Goal: Task Accomplishment & Management: Complete application form

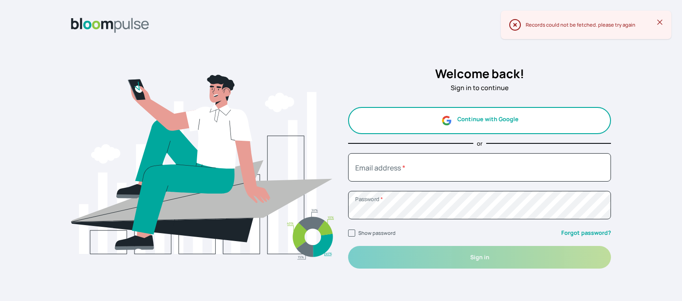
click at [485, 122] on button "Continue with Google" at bounding box center [479, 120] width 263 height 27
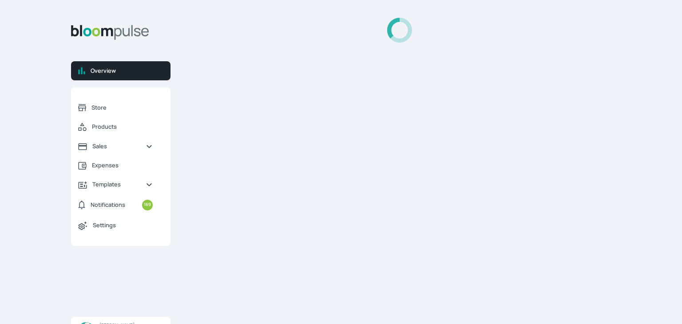
select select "2025"
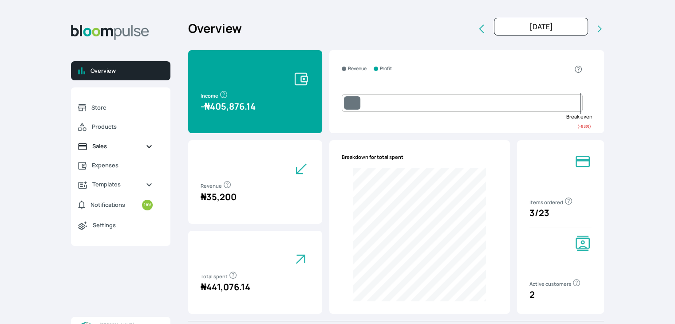
click at [150, 148] on icon "Sidebar" at bounding box center [149, 146] width 7 height 7
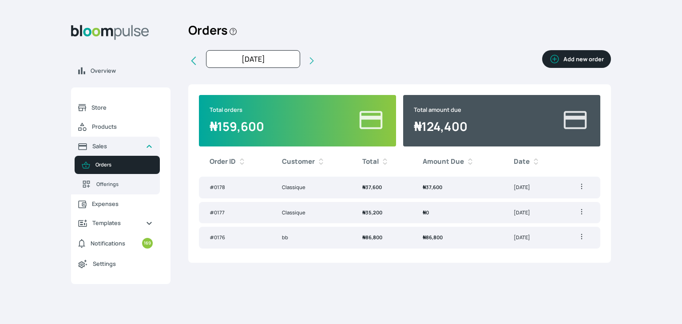
click at [107, 162] on span "Orders" at bounding box center [123, 165] width 57 height 8
click at [569, 59] on button "Add new order" at bounding box center [576, 59] width 69 height 18
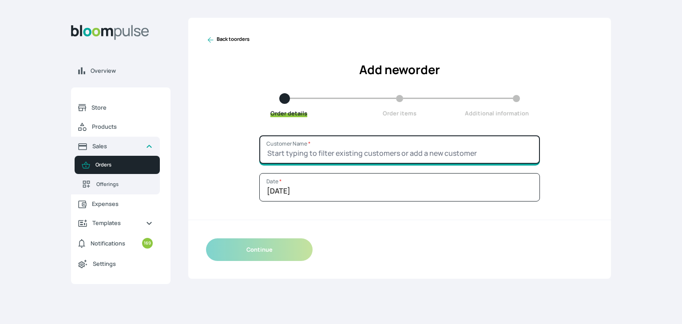
click at [317, 152] on input "Customer Name *" at bounding box center [399, 149] width 281 height 28
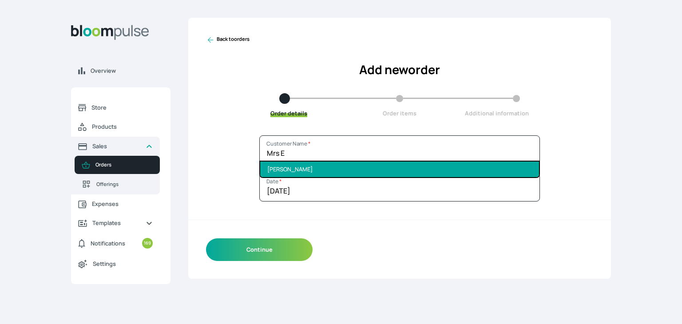
click at [305, 169] on li "[PERSON_NAME]" at bounding box center [399, 170] width 279 height 16
type input "[PERSON_NAME]"
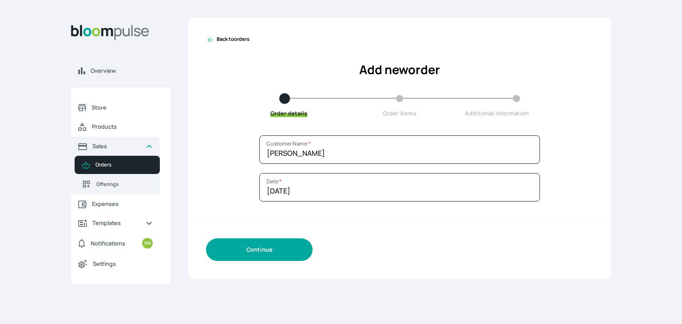
click at [270, 249] on button "Continue" at bounding box center [259, 249] width 107 height 23
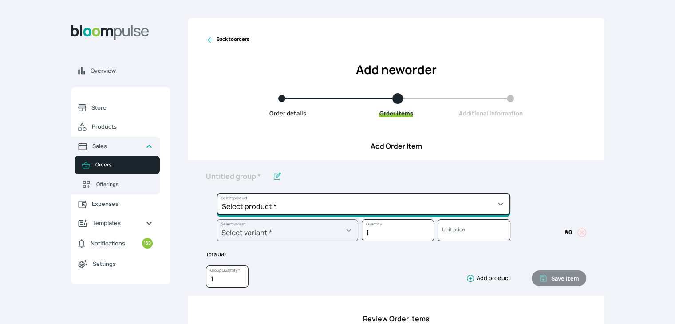
click at [317, 201] on select "Select product * Cake Decoration for 8inches High Chocolate oil based Round Cak…" at bounding box center [364, 204] width 294 height 22
select select "b7d01a80-bc61-4142-ae86-ced042014d26"
click at [217, 193] on select "Select product * Cake Decoration for 8inches High Chocolate oil based Round Cak…" at bounding box center [364, 204] width 294 height 22
type input "Pound Square Cake"
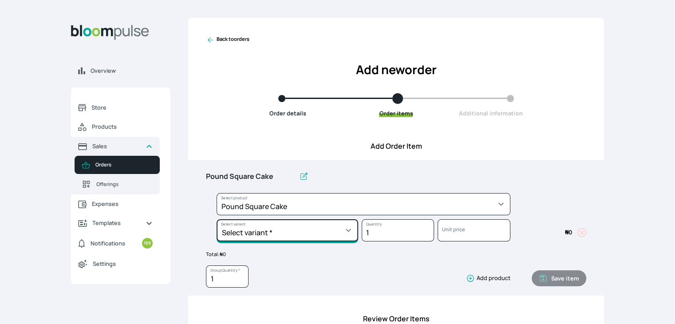
click at [310, 221] on select "Select variant * 10inches 11inches 12inches 6inches 7inches 8inches 9inches" at bounding box center [288, 230] width 142 height 22
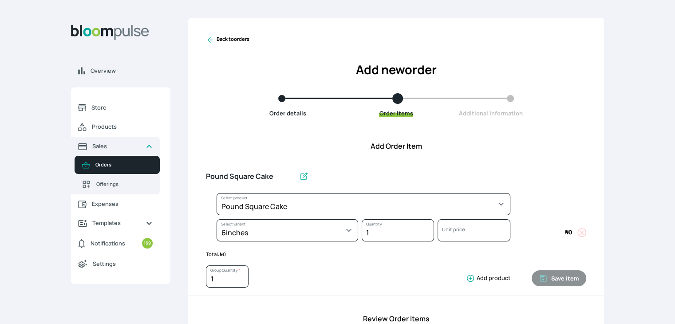
select select "b7d01a80-bc61-4142-ae86-ced042014d26"
select select "82a2a180-f76c-48a9-b505-2134e7336a6e"
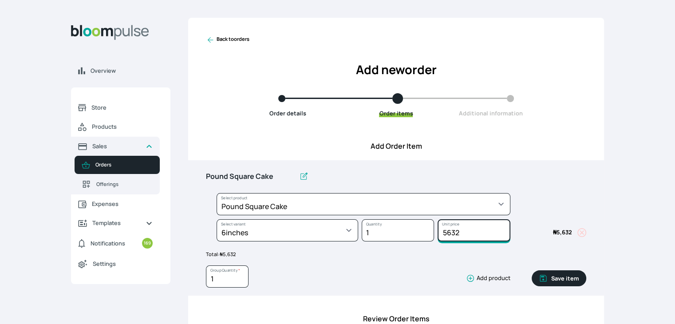
drag, startPoint x: 465, startPoint y: 229, endPoint x: 447, endPoint y: 233, distance: 18.9
click at [447, 233] on input "5632" at bounding box center [474, 230] width 72 height 22
type input "5700"
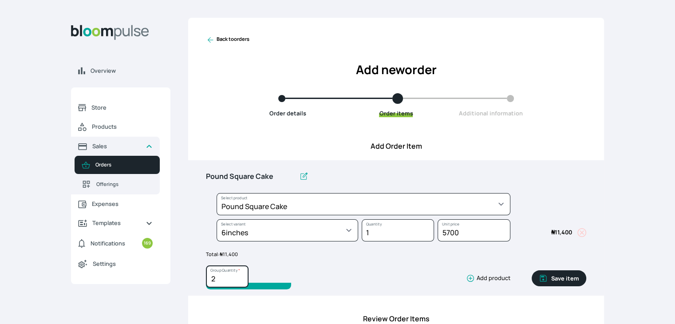
click at [241, 274] on input "2" at bounding box center [227, 276] width 43 height 22
type input "3"
click at [241, 274] on input "3" at bounding box center [227, 276] width 43 height 22
click at [558, 274] on button "Save item" at bounding box center [559, 278] width 55 height 16
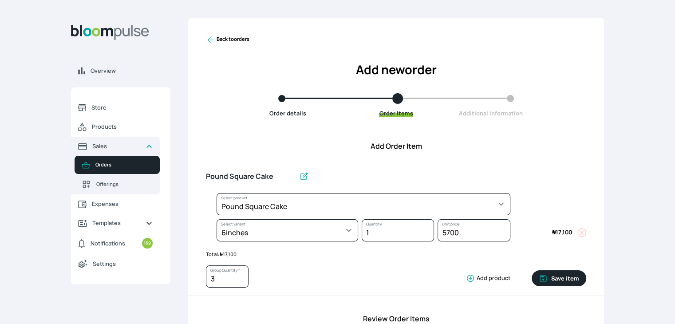
type input "1"
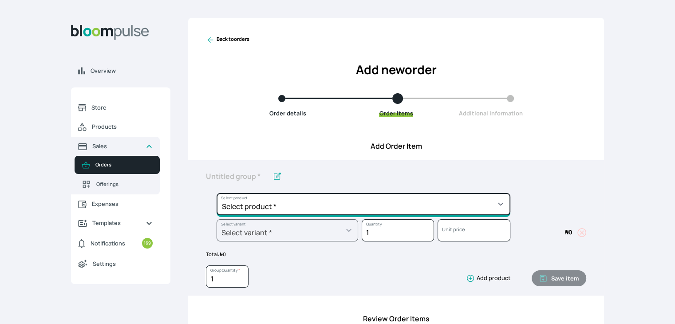
click at [449, 208] on select "Select product * Cake Decoration for 8inches High Chocolate oil based Round Cak…" at bounding box center [364, 204] width 294 height 22
select select "03a9c920-d373-4b55-9805-9de923defabf"
click at [217, 193] on select "Select product * Cake Decoration for 8inches High Chocolate oil based Round Cak…" at bounding box center [364, 204] width 294 height 22
type input "Redvelvet Round Cake"
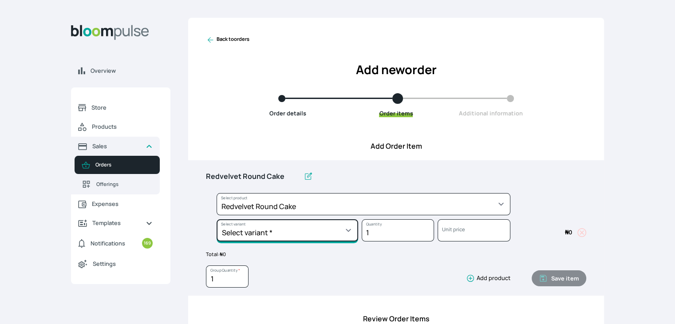
click at [352, 230] on select "Select variant * 10inches 11inches 12inches 13inches 14inches 6inches 7inches 8…" at bounding box center [288, 230] width 142 height 22
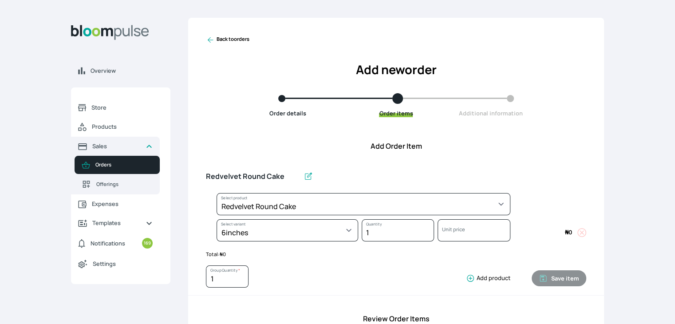
select select "03a9c920-d373-4b55-9805-9de923defabf"
select select "1aaa0133-b16c-4281-9354-ac0a86ea98f8"
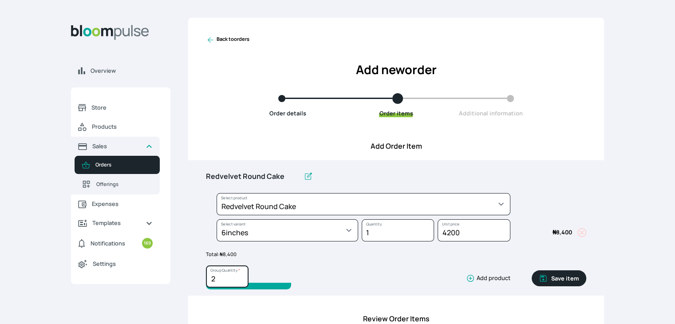
click at [239, 277] on input "2" at bounding box center [227, 276] width 43 height 22
type input "3"
click at [239, 277] on input "3" at bounding box center [227, 276] width 43 height 22
click at [566, 276] on button "Save item" at bounding box center [559, 278] width 55 height 16
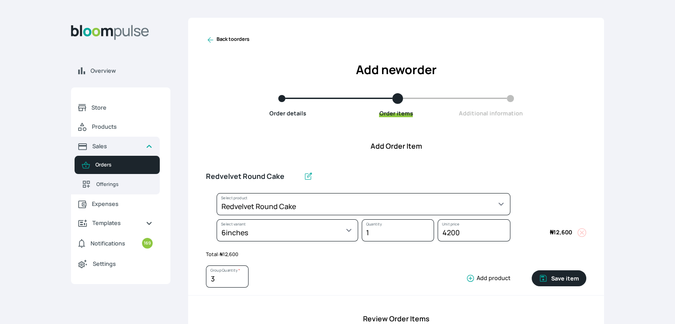
type input "1"
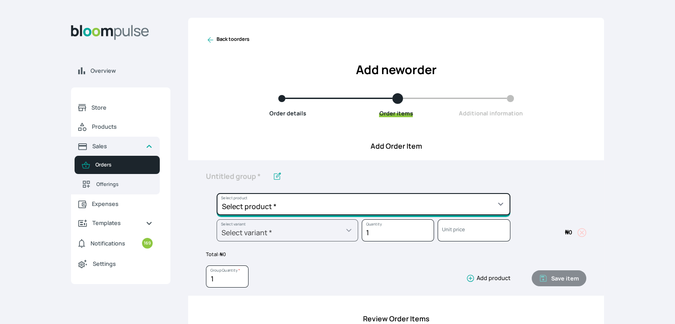
click at [490, 204] on select "Select product * Cake Decoration for 8inches High Chocolate oil based Round Cak…" at bounding box center [364, 204] width 294 height 22
select select "645c6260-b6bb-4351-a585-2a2a1086c83c"
click at [217, 193] on select "Select product * Cake Decoration for 8inches High Chocolate oil based Round Cak…" at bounding box center [364, 204] width 294 height 22
type input "Swiss Meringue Buttercream"
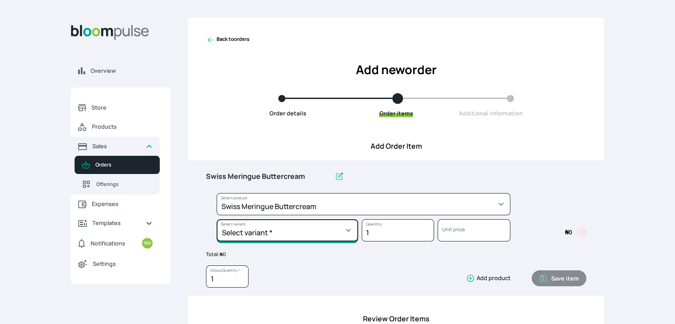
click at [309, 237] on select "Select variant * 1 batch Half batch" at bounding box center [288, 230] width 142 height 22
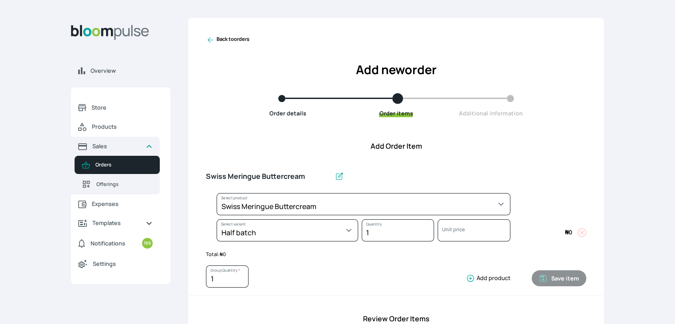
select select "645c6260-b6bb-4351-a585-2a2a1086c83c"
select select "fc7654b8-93b9-411b-9412-103ccf3fe3bb"
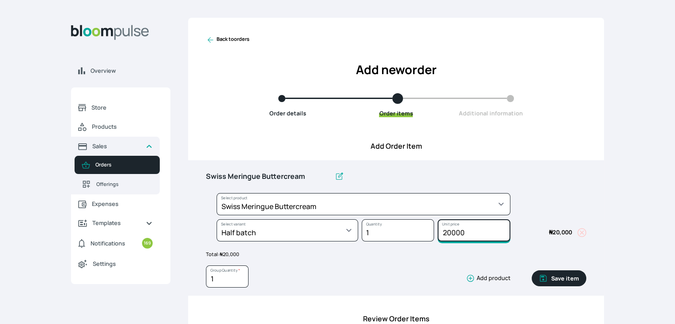
drag, startPoint x: 474, startPoint y: 227, endPoint x: 412, endPoint y: 225, distance: 62.2
click at [412, 225] on div "Select product * Cake Decoration for 8inches High Chocolate oil based Round Cak…" at bounding box center [396, 219] width 380 height 52
type input "15000"
click at [558, 280] on button "Save item" at bounding box center [559, 278] width 55 height 16
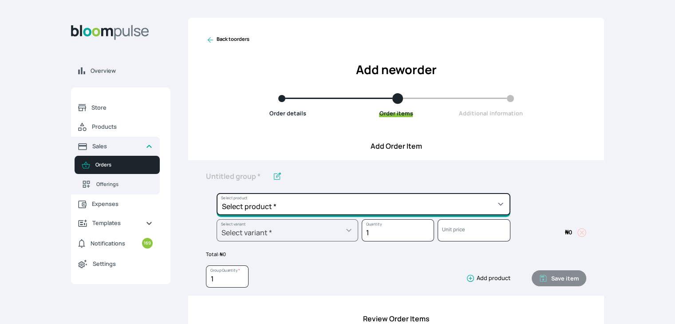
click at [439, 210] on select "Select product * Cake Decoration for 8inches High Chocolate oil based Round Cak…" at bounding box center [364, 204] width 294 height 22
select select "8010db02-07cd-44bd-8936-1cca38eae19c"
click at [217, 193] on select "Select product * Cake Decoration for 8inches High Chocolate oil based Round Cak…" at bounding box center [364, 204] width 294 height 22
type input "Fondant 1 Recipe"
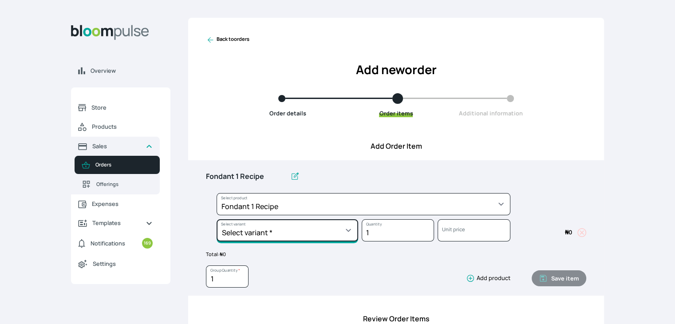
click at [354, 237] on select "Select variant * Regular" at bounding box center [288, 230] width 142 height 22
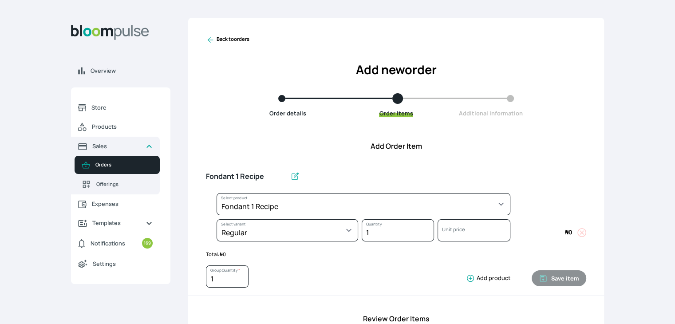
select select "8010db02-07cd-44bd-8936-1cca38eae19c"
select select "42ad62f1-0410-4207-9b65-65b7136d5369"
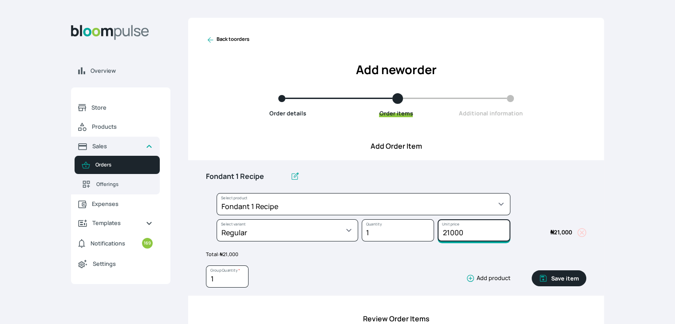
drag, startPoint x: 468, startPoint y: 229, endPoint x: 432, endPoint y: 229, distance: 36.0
click at [432, 229] on div "Select product * Cake Decoration for 8inches High Chocolate oil based Round Cak…" at bounding box center [396, 219] width 380 height 52
type input "10500"
click at [556, 278] on button "Save item" at bounding box center [559, 278] width 55 height 16
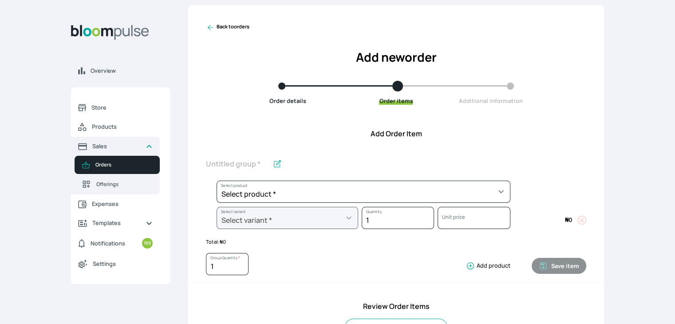
scroll to position [28, 0]
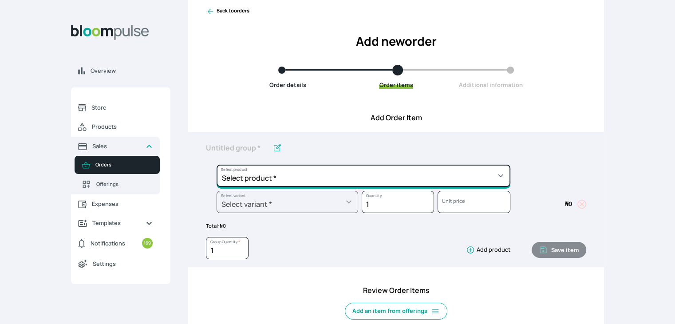
click at [441, 183] on select "Select product * Cake Decoration for 8inches High Chocolate oil based Round Cak…" at bounding box center [364, 176] width 294 height 22
select select "023b730d-bc46-477e-b7f7-d3522e7f455b"
click at [217, 165] on select "Select product * Cake Decoration for 8inches High Chocolate oil based Round Cak…" at bounding box center [364, 176] width 294 height 22
type input "Cake Decoration for 8inches High"
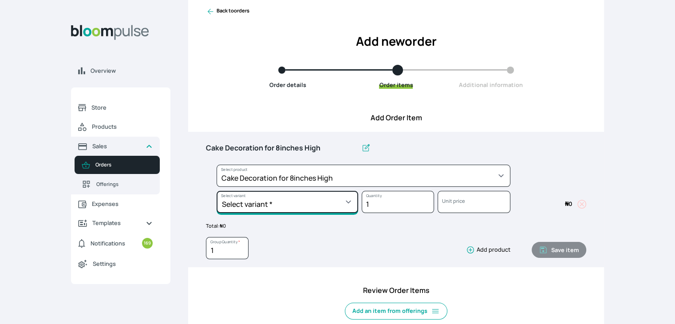
click at [343, 203] on select "Select variant * Basic Complex Regular" at bounding box center [288, 202] width 142 height 22
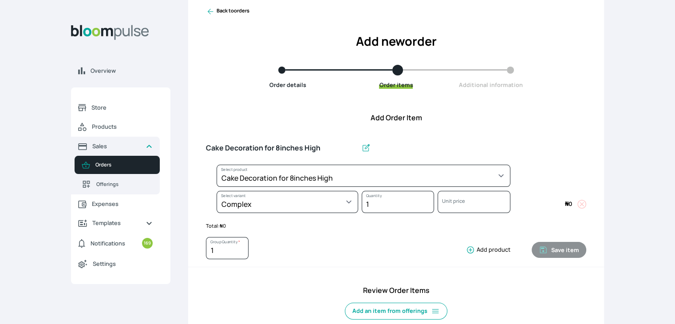
select select "023b730d-bc46-477e-b7f7-d3522e7f455b"
select select "dbb9cdde-0e9e-4f5c-891f-81d6220c5e38"
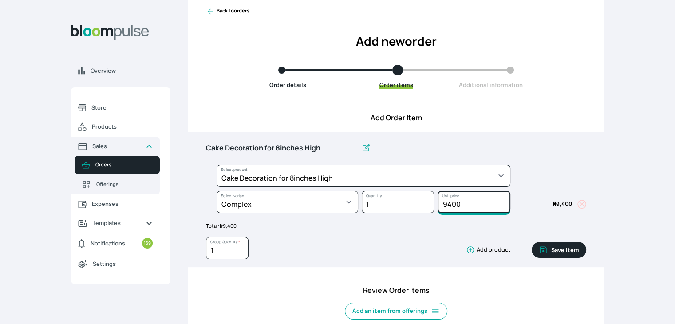
drag, startPoint x: 466, startPoint y: 203, endPoint x: 393, endPoint y: 200, distance: 73.3
click at [393, 200] on div "Select product * Cake Decoration for 8inches High Chocolate oil based Round Cak…" at bounding box center [396, 191] width 380 height 52
type input "15000"
click at [554, 254] on button "Save item" at bounding box center [559, 250] width 55 height 16
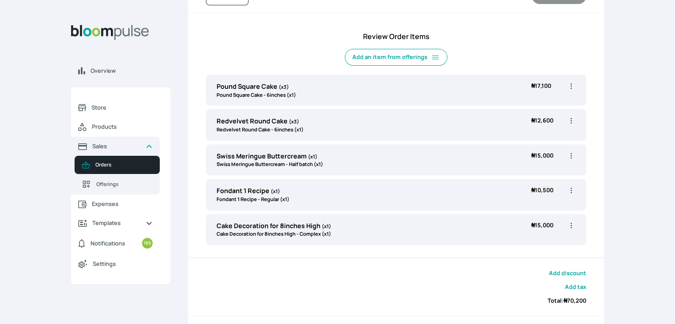
scroll to position [280, 0]
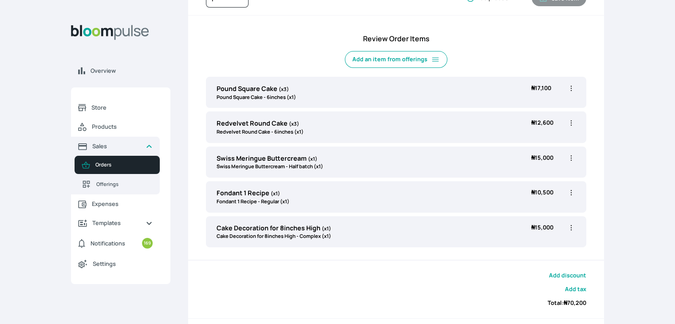
click at [575, 123] on icon "button" at bounding box center [571, 123] width 9 height 9
click at [538, 137] on span "Edit" at bounding box center [537, 141] width 64 height 9
type input "Redvelvet Round Cake"
type input "3"
select select "03a9c920-d373-4b55-9805-9de923defabf"
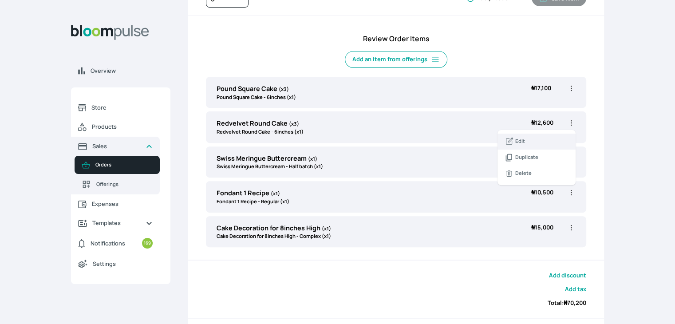
select select "1aaa0133-b16c-4281-9354-ac0a86ea98f8"
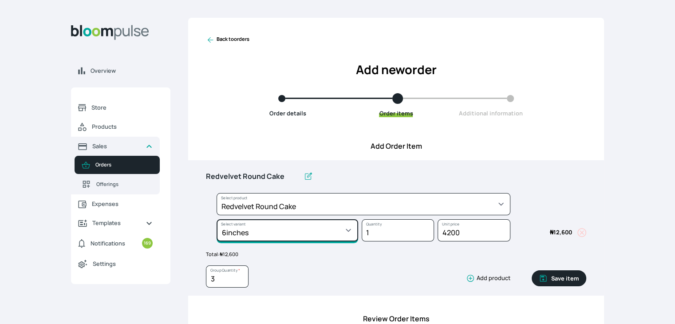
click at [341, 223] on select "Select variant * 10inches 11inches 12inches 13inches 14inches 6inches 7inches 8…" at bounding box center [288, 230] width 142 height 22
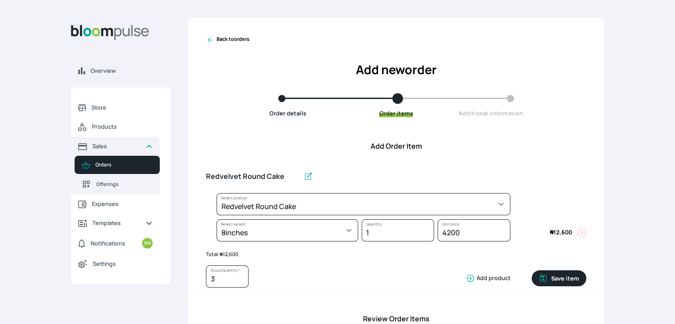
select select "03a9c920-d373-4b55-9805-9de923defabf"
select select "c8b989e3-4ac1-43d8-8950-dfc7c8983fd0"
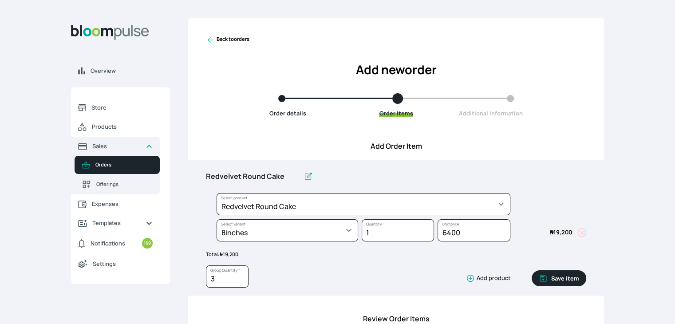
click at [563, 274] on button "Save item" at bounding box center [559, 278] width 55 height 16
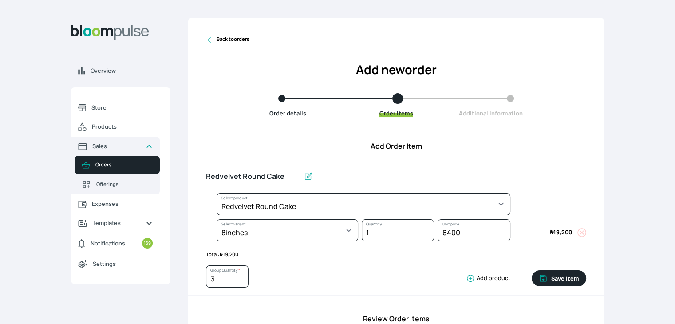
type input "1"
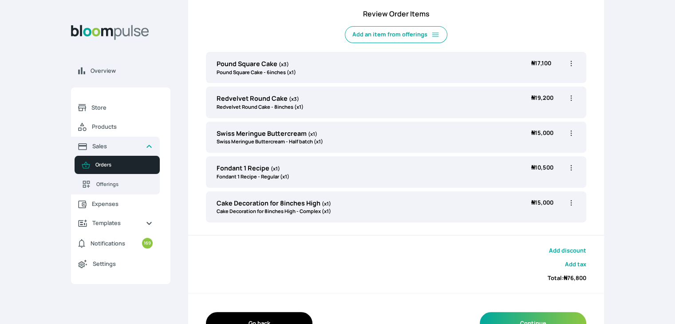
scroll to position [332, 0]
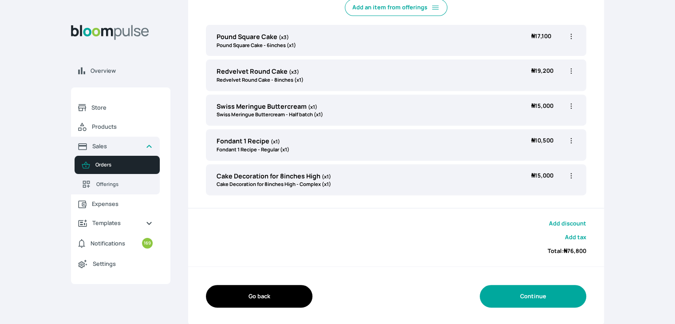
click at [533, 286] on button "Continue" at bounding box center [533, 296] width 107 height 23
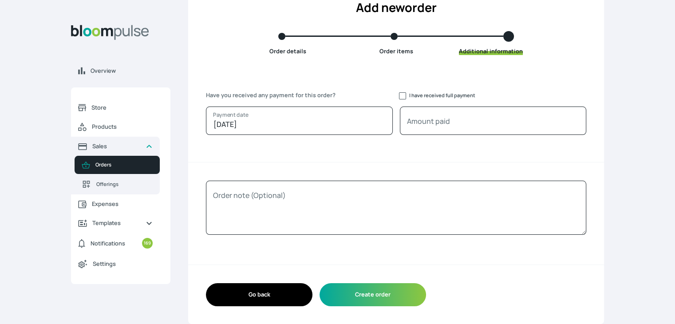
scroll to position [62, 0]
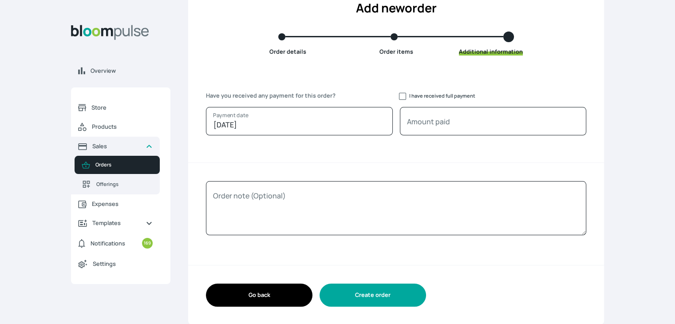
click at [376, 294] on button "Create order" at bounding box center [373, 295] width 107 height 23
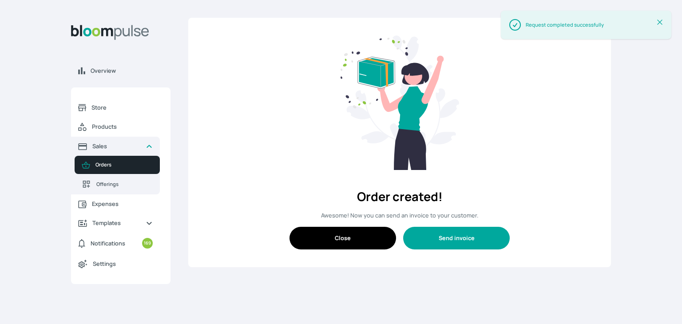
click at [439, 243] on button "Send invoice" at bounding box center [456, 238] width 107 height 23
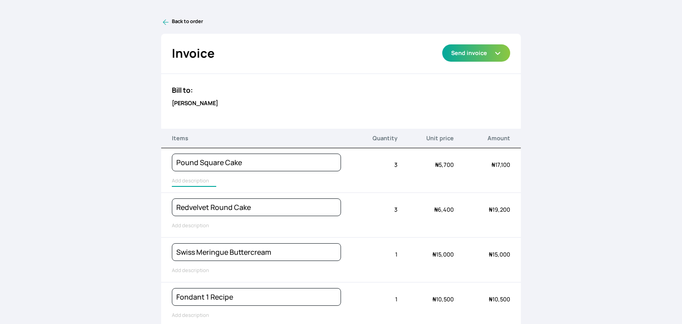
click at [182, 186] on input "text" at bounding box center [194, 181] width 44 height 12
click at [182, 186] on input "Pound Square Cake" at bounding box center [203, 181] width 63 height 12
click at [182, 183] on input "Pound Square Cake" at bounding box center [203, 181] width 63 height 12
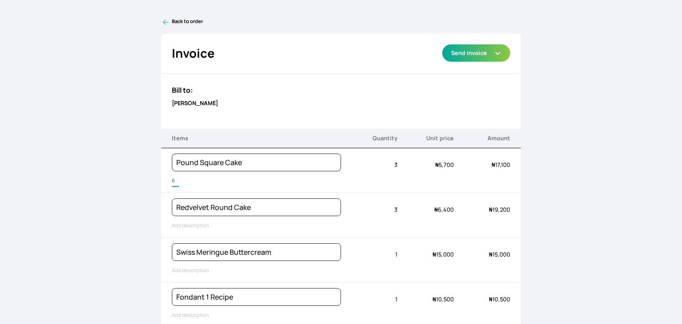
type input "6inches wide"
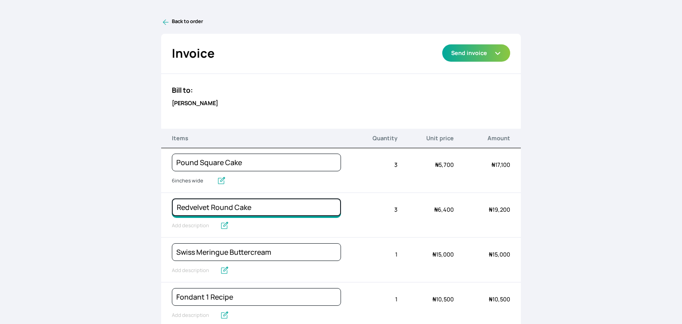
drag, startPoint x: 232, startPoint y: 208, endPoint x: 210, endPoint y: 204, distance: 22.6
click at [210, 204] on input "Redvelvet Round Cake" at bounding box center [256, 207] width 169 height 18
type input "Redvelvet Square Cake"
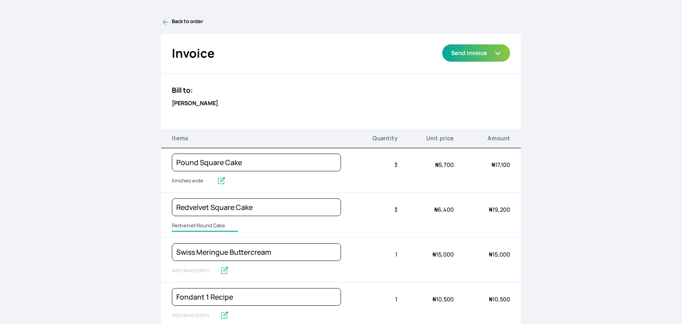
click at [190, 227] on input "Redvelvet Round Cake" at bounding box center [205, 226] width 66 height 12
click at [190, 226] on input "Redvelvet Round Cake" at bounding box center [205, 226] width 66 height 12
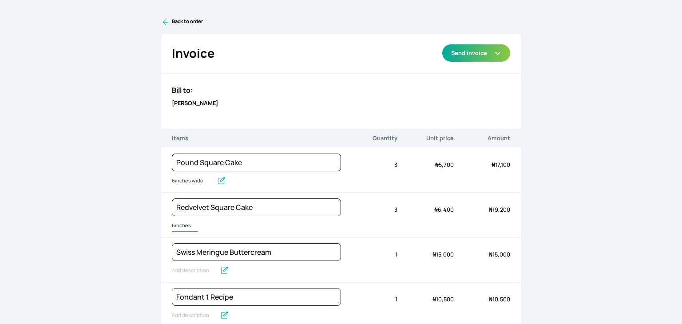
type input "6inches wide"
click at [186, 273] on input "Swiss Meringue Buttercream" at bounding box center [194, 271] width 44 height 12
click at [186, 273] on input "Swiss Meringue Buttercream" at bounding box center [216, 271] width 88 height 12
type input "750g Swiss Buttercream"
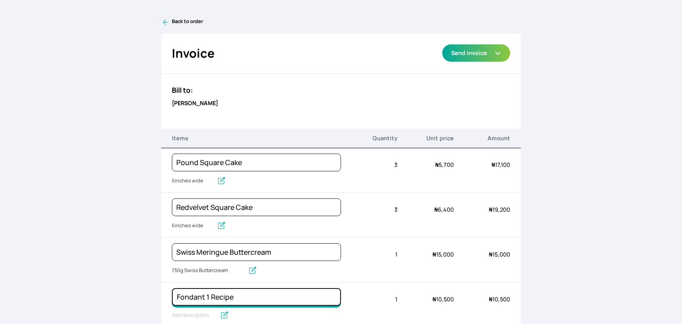
drag, startPoint x: 204, startPoint y: 293, endPoint x: 250, endPoint y: 297, distance: 46.7
click at [250, 297] on input "Fondant 1 Recipe" at bounding box center [256, 297] width 169 height 18
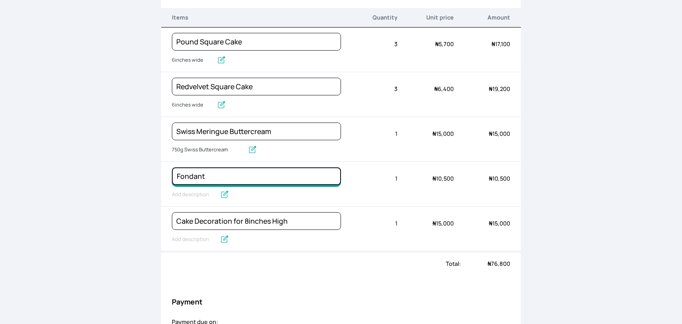
scroll to position [130, 0]
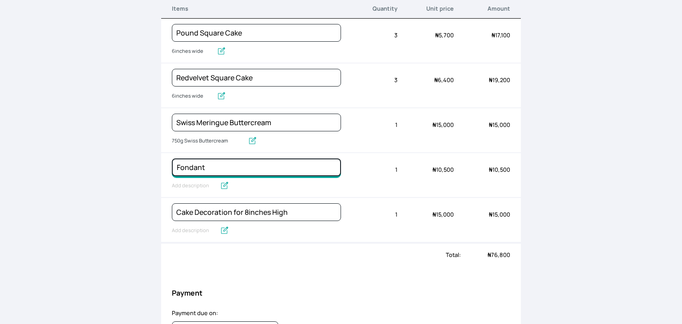
type input "Fondant"
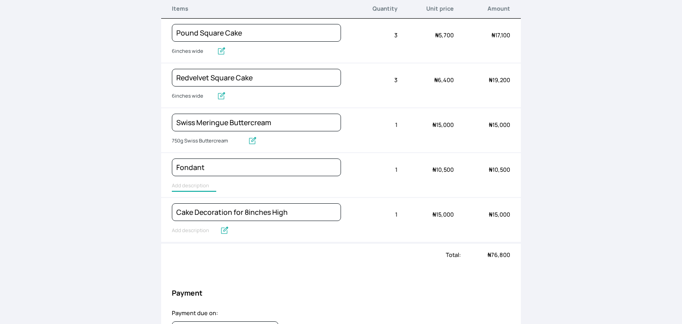
click at [195, 186] on input "text" at bounding box center [194, 186] width 44 height 12
click at [195, 186] on input "Fondant 1 Recipe" at bounding box center [200, 186] width 57 height 12
type input "2kg fondant"
drag, startPoint x: 189, startPoint y: 230, endPoint x: 189, endPoint y: 224, distance: 5.8
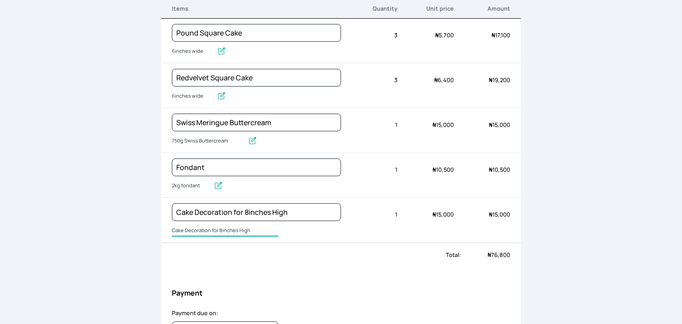
click at [189, 228] on input "Cake Decoration for 8inches High" at bounding box center [225, 231] width 107 height 12
click at [189, 225] on input "Cake Decoration for 8inches High" at bounding box center [225, 231] width 107 height 12
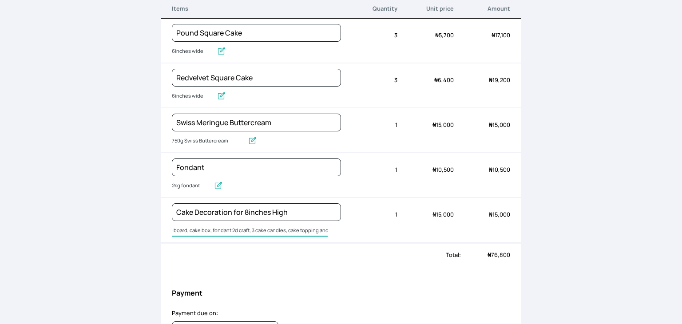
scroll to position [0, 12]
click at [244, 225] on input "Cake board, cake box, fondant 2d craft, 3 cake candles, cake topping and" at bounding box center [250, 231] width 156 height 12
click at [245, 225] on input "Cake board, cake box, fondant 2d craft, 3 cake candles, cake topping and" at bounding box center [250, 231] width 156 height 12
click at [323, 228] on input "Cake board, cake box, fondant 2d craft, 3 cake candles, cake topping and" at bounding box center [250, 231] width 156 height 12
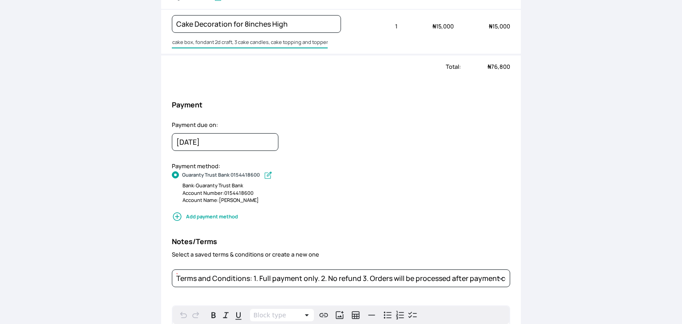
scroll to position [0, 0]
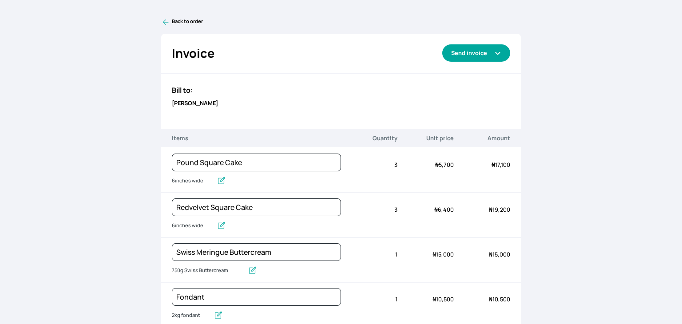
type input "Cake board, cake box, fondant 2d craft, 3 cake candles, cake topping and topper"
click at [496, 53] on icon "button" at bounding box center [498, 53] width 4 height 2
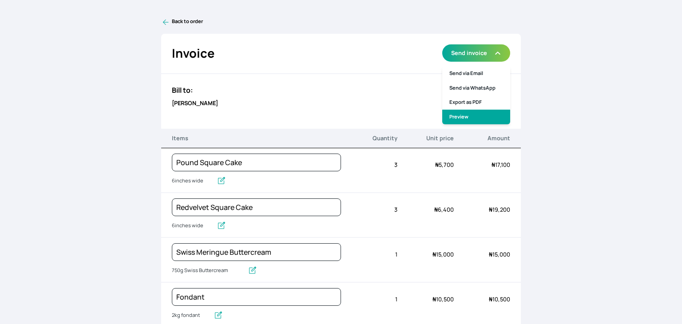
click at [469, 111] on link "Preview" at bounding box center [476, 117] width 68 height 15
click at [173, 21] on link "Back to order" at bounding box center [341, 22] width 360 height 9
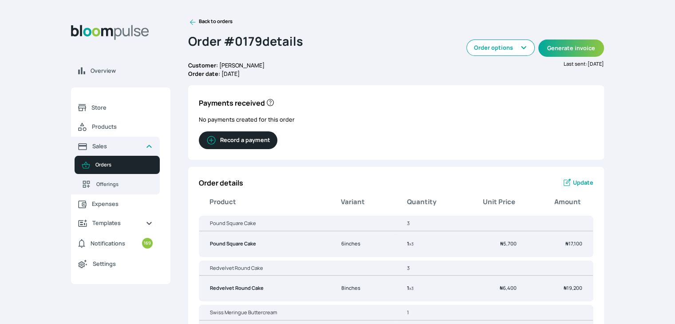
click at [582, 182] on span "Update" at bounding box center [583, 182] width 20 height 8
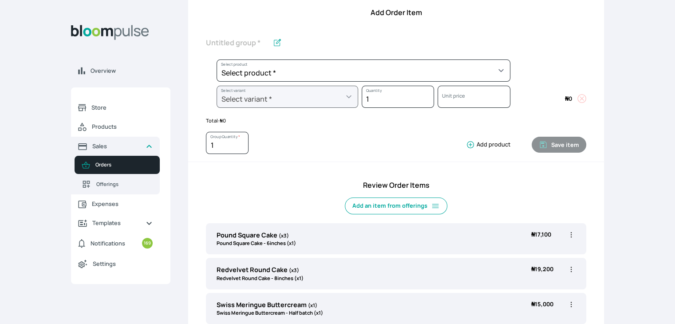
scroll to position [82, 0]
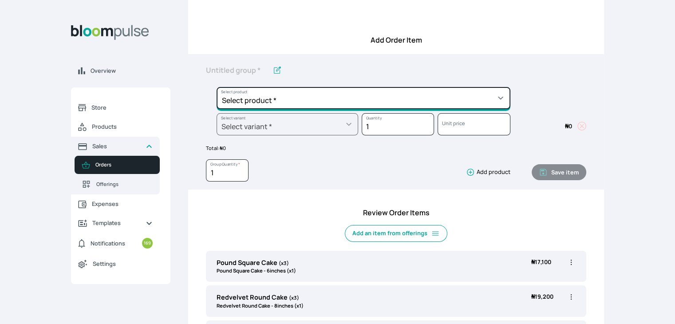
click at [496, 92] on select "Select product * Cake Decoration for 8inches High Chocolate oil based Round Cak…" at bounding box center [364, 98] width 294 height 22
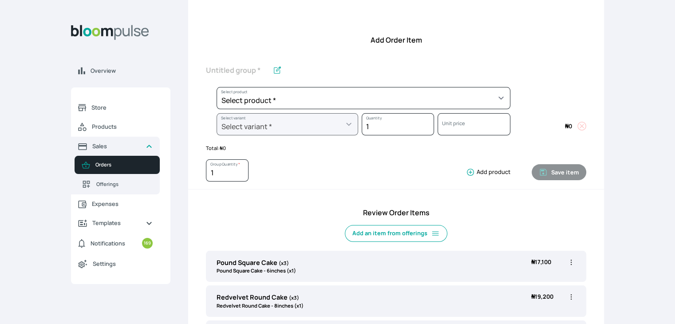
click at [562, 113] on span "Amount: ₦ 0" at bounding box center [548, 126] width 76 height 26
click at [387, 231] on button "Add an item from offerings" at bounding box center [396, 233] width 103 height 17
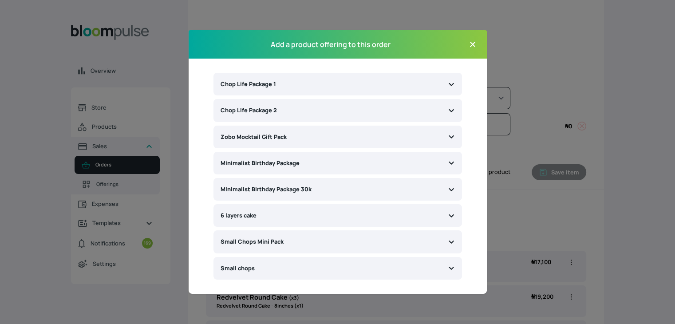
click at [453, 86] on icon at bounding box center [451, 84] width 7 height 7
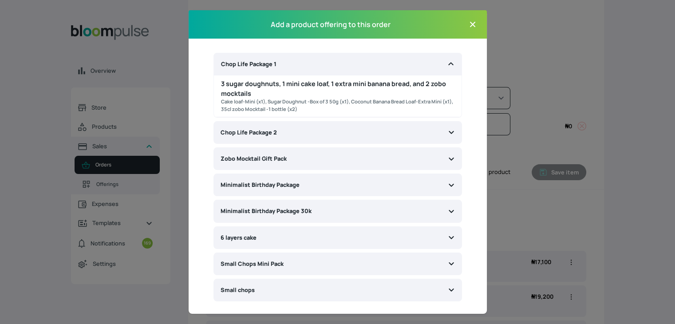
click at [301, 95] on p "3 sugar doughnuts, 1 mini cake loaf, 1 extra mini banana bread, and 2 zobo mock…" at bounding box center [337, 88] width 233 height 19
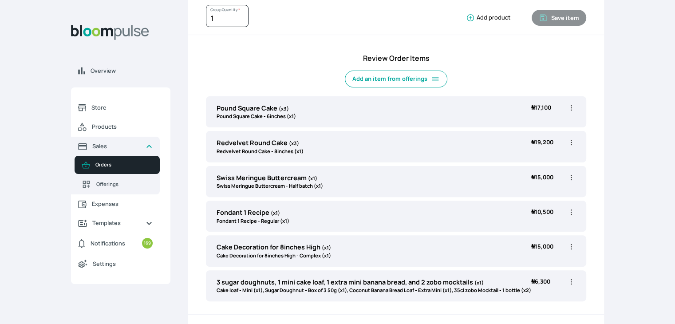
scroll to position [244, 0]
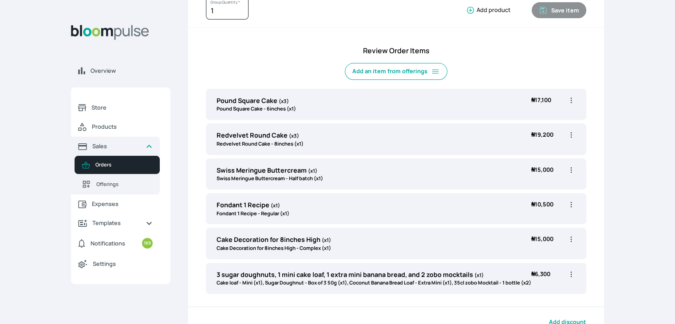
click at [571, 275] on icon "button" at bounding box center [571, 274] width 1 height 5
click at [542, 290] on span "Edit" at bounding box center [537, 292] width 64 height 9
type input "3 sugar doughnuts, 1 mini cake loaf, 1 extra mini banana bread, and 2 zobo mock…"
select select "d84ca49a-fe7d-4791-898a-079deb6df438"
select select "52d989d8-b58d-420d-b69d-69f56ce0c0ee"
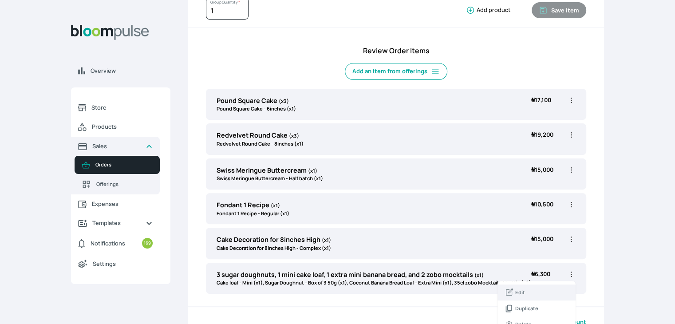
select select "26b09864-7972-4dce-9e0a-1fcc815dfe10"
select select "a56530ea-b6f6-4e8f-ac57-5fd481e476e2"
select select "cfa96988-9704-47cb-ab01-588e160b4381"
select select "31cc241c-ac80-4d55-8246-059495bddb00"
select select "554261ef-0d72-4d8c-b9e9-20cbb940c389"
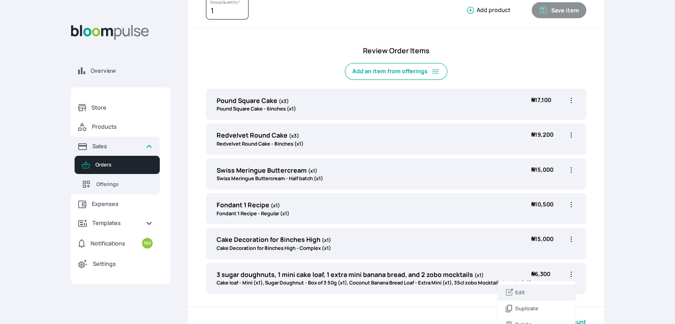
select select "2a303e0c-6bf6-449a-bda6-cde036aa9b78"
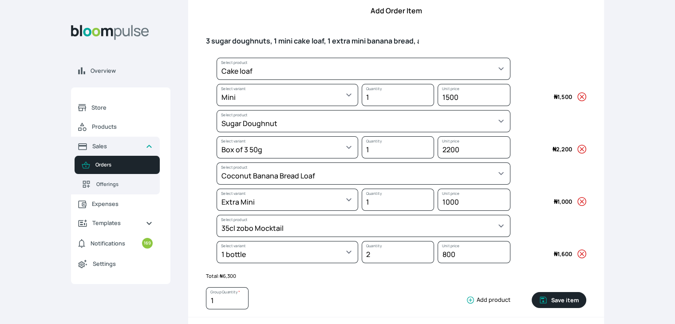
scroll to position [99, 0]
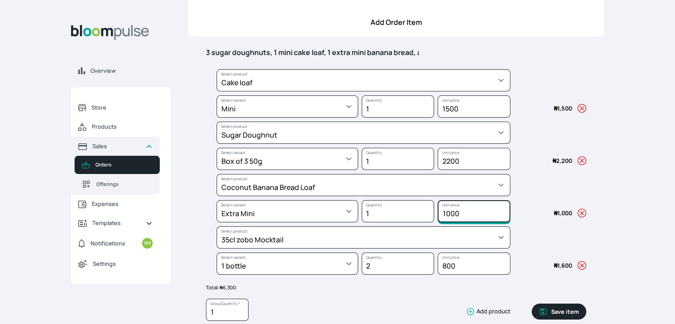
drag, startPoint x: 460, startPoint y: 211, endPoint x: 447, endPoint y: 210, distance: 12.9
click at [447, 210] on input "1000" at bounding box center [474, 211] width 72 height 22
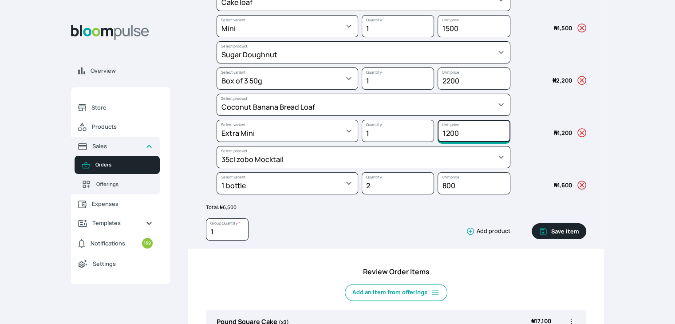
scroll to position [182, 0]
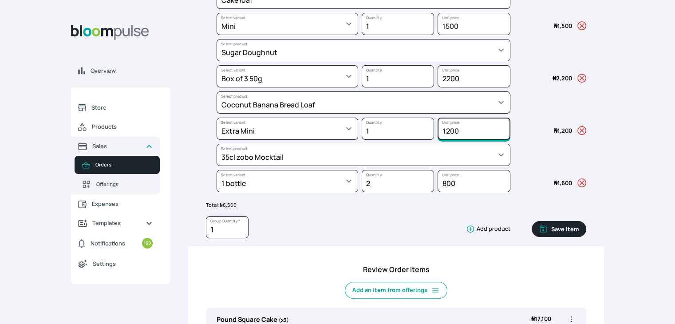
type input "1200"
click at [555, 222] on button "Save item" at bounding box center [559, 229] width 55 height 16
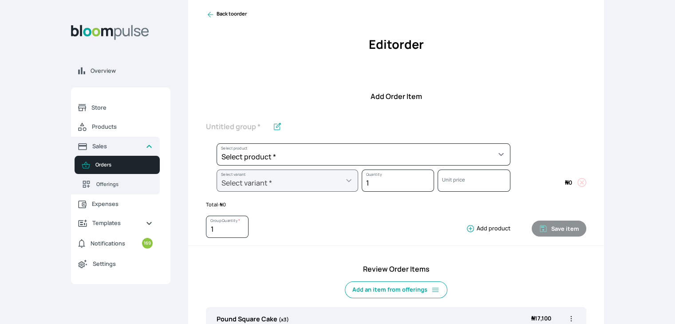
scroll to position [25, 0]
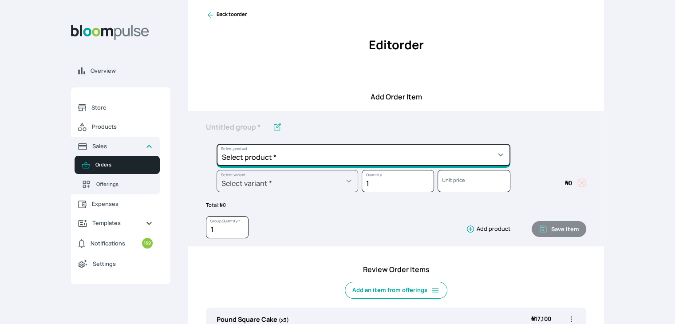
click at [467, 158] on select "Select product * Cake Decoration for 8inches High Chocolate oil based Round Cak…" at bounding box center [364, 155] width 294 height 22
select select "30ff4a39-6c59-4f4f-84f6-2d30eb0ef82a"
click at [217, 144] on select "Select product * Cake Decoration for 8inches High Chocolate oil based Round Cak…" at bounding box center [364, 155] width 294 height 22
type input "Zobo Mocktail"
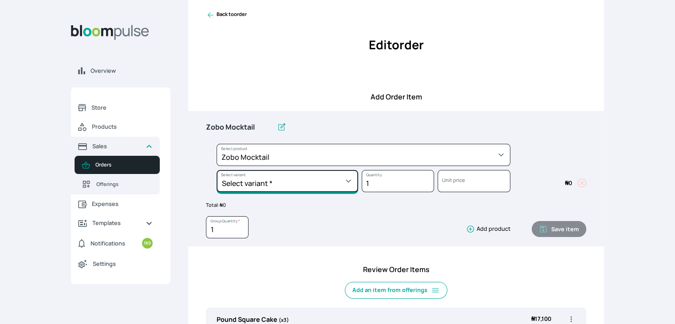
click at [352, 181] on select "Select variant * 1 recipe Zobo Production" at bounding box center [288, 181] width 142 height 22
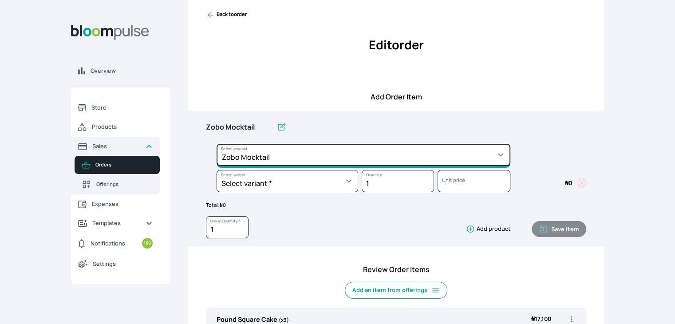
click at [350, 166] on select "Select product * Cake Decoration for 8inches High Chocolate oil based Round Cak…" at bounding box center [364, 155] width 294 height 22
select select "554261ef-0d72-4d8c-b9e9-20cbb940c389"
click at [217, 144] on select "Select product * Cake Decoration for 8inches High Chocolate oil based Round Cak…" at bounding box center [364, 155] width 294 height 22
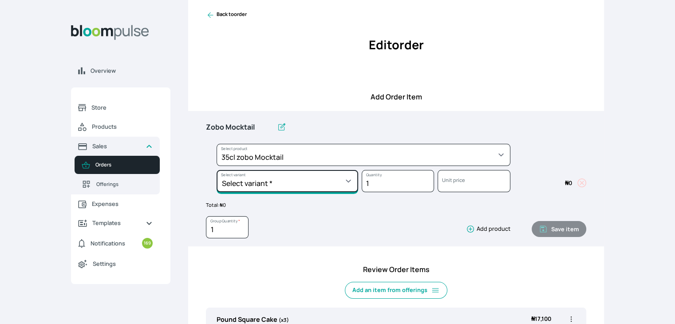
click at [332, 179] on select "Select variant * 1 bottle Pack of 12" at bounding box center [288, 181] width 142 height 22
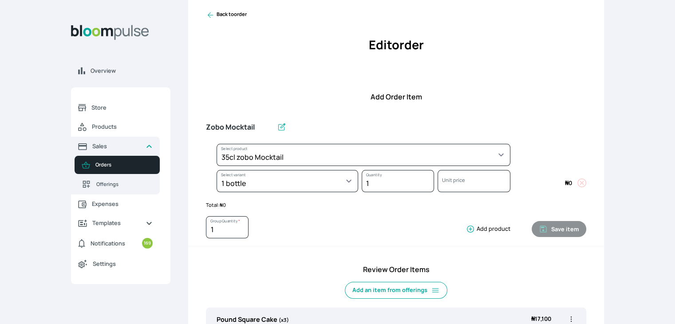
select select "554261ef-0d72-4d8c-b9e9-20cbb940c389"
select select "2a303e0c-6bf6-449a-bda6-cde036aa9b78"
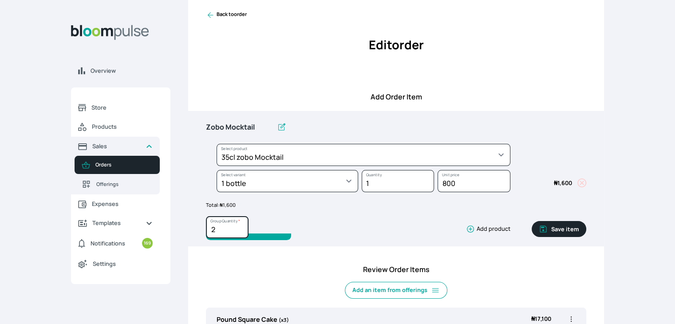
type input "2"
click at [241, 226] on input "2" at bounding box center [227, 227] width 43 height 22
click at [562, 231] on button "Save item" at bounding box center [559, 229] width 55 height 16
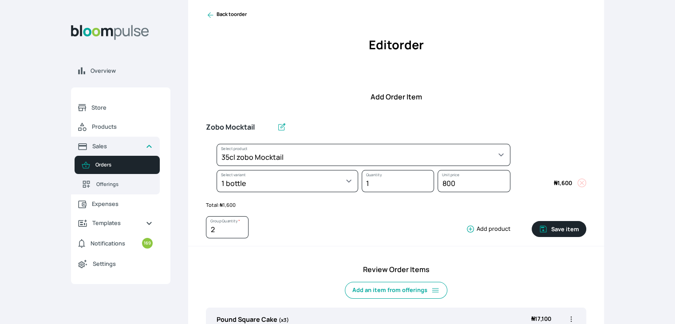
type input "1"
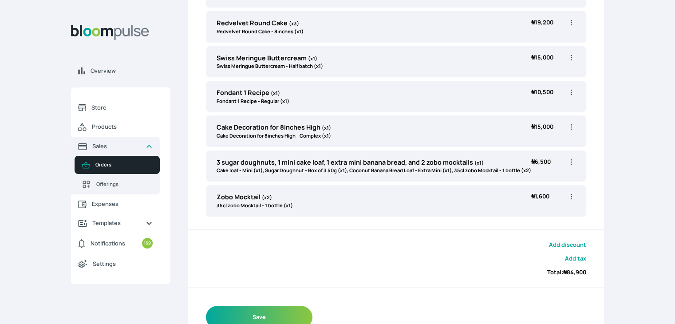
scroll to position [385, 0]
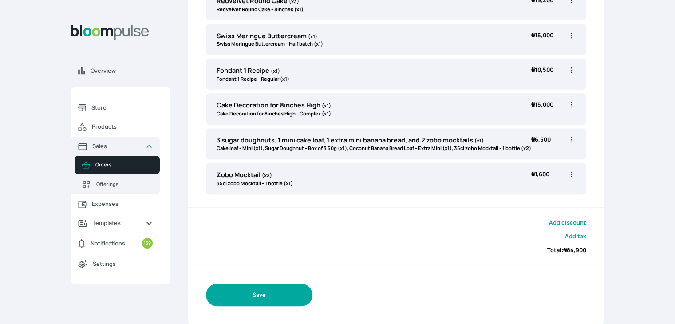
click at [270, 291] on button "Save" at bounding box center [259, 295] width 107 height 23
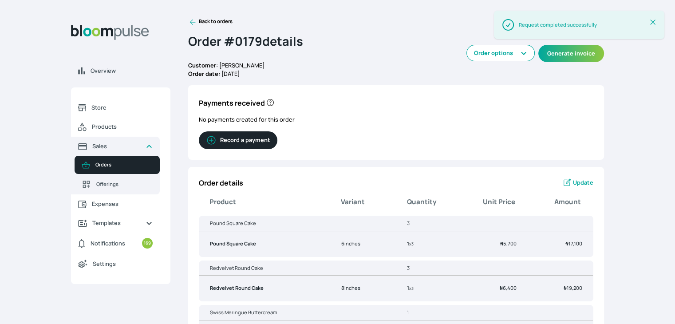
click at [652, 25] on icon at bounding box center [652, 22] width 9 height 9
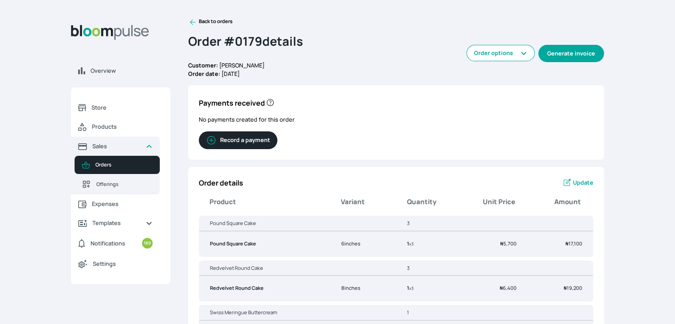
click at [567, 60] on button "Generate invoice" at bounding box center [571, 53] width 66 height 17
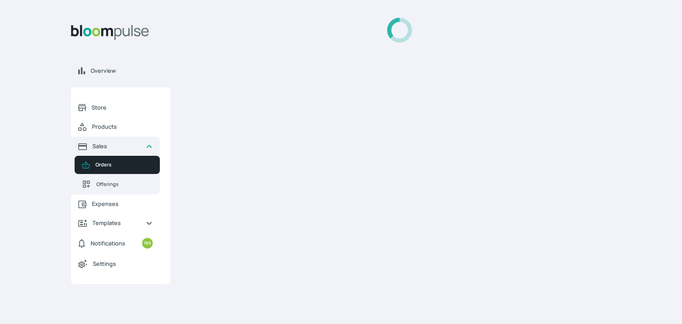
select select
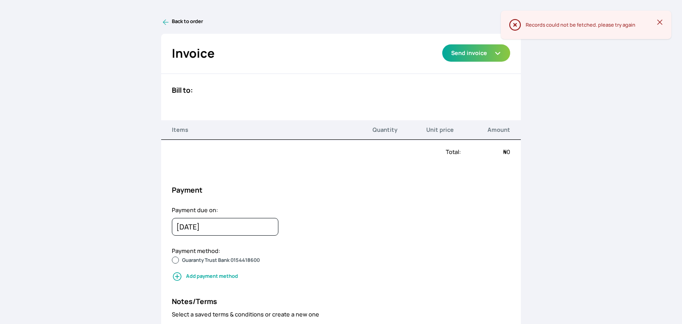
click at [661, 16] on button "Close Alert" at bounding box center [660, 22] width 16 height 16
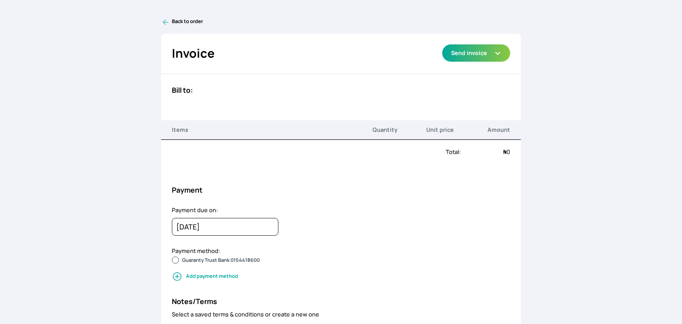
click at [195, 20] on link "Back to order" at bounding box center [341, 22] width 360 height 9
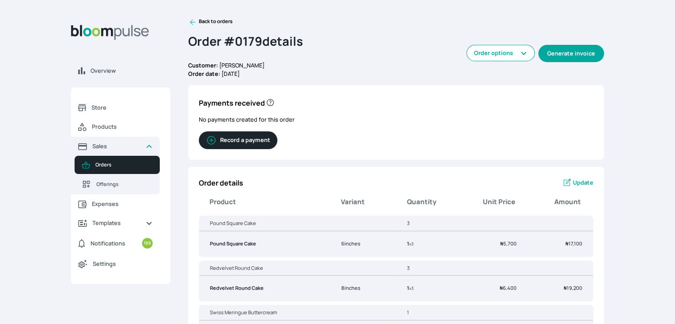
click at [566, 59] on button "Generate invoice" at bounding box center [571, 53] width 66 height 17
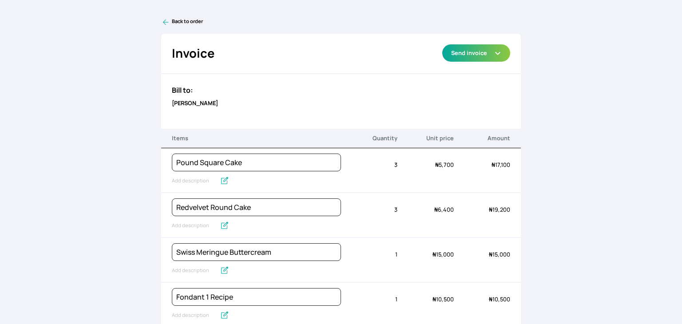
select select "a259a798-b5a3-4d41-8ee4-4582bb3547bc"
click at [181, 178] on input "Pound Square Cake" at bounding box center [203, 181] width 63 height 12
type input "6inches wide"
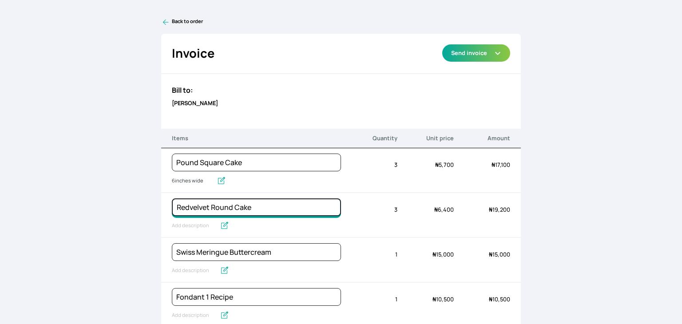
drag, startPoint x: 236, startPoint y: 206, endPoint x: 210, endPoint y: 207, distance: 26.2
click at [210, 207] on input "Redvelvet Round Cake" at bounding box center [256, 207] width 169 height 18
type input "Redvelvet Square Cake"
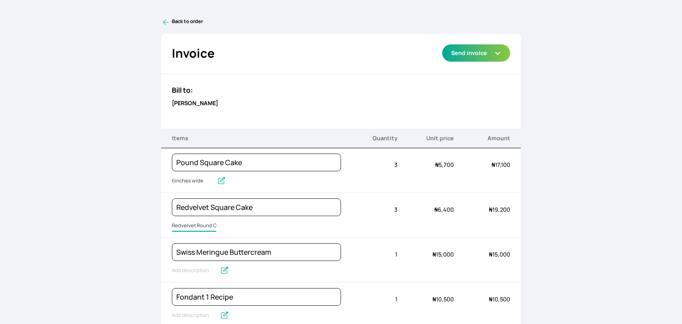
click at [193, 222] on input "Redvelvet Round Cake" at bounding box center [194, 226] width 44 height 12
click at [193, 222] on input "Redvelvet Round Cake" at bounding box center [205, 226] width 66 height 12
type input "6inches wide"
click at [199, 268] on input "text" at bounding box center [194, 271] width 44 height 12
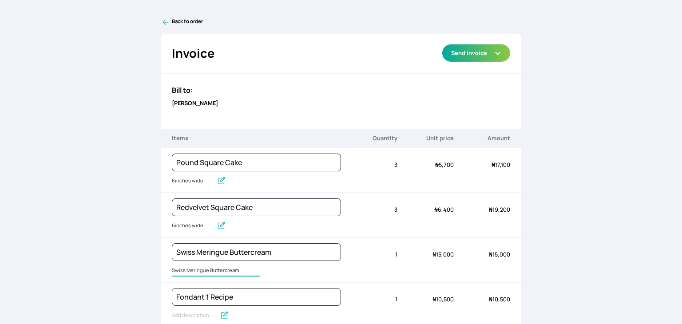
click at [199, 268] on input "Swiss Meringue Buttercream" at bounding box center [216, 271] width 88 height 12
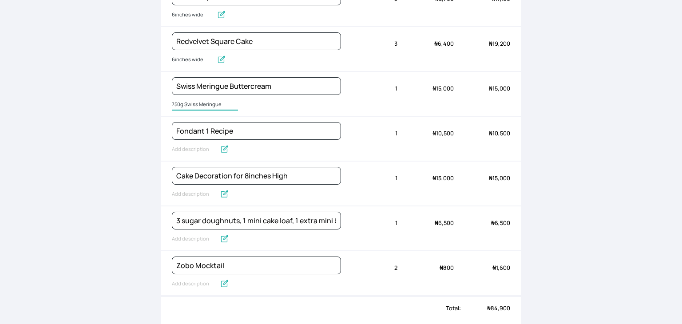
scroll to position [165, 0]
type input "750g Swiss Meringue"
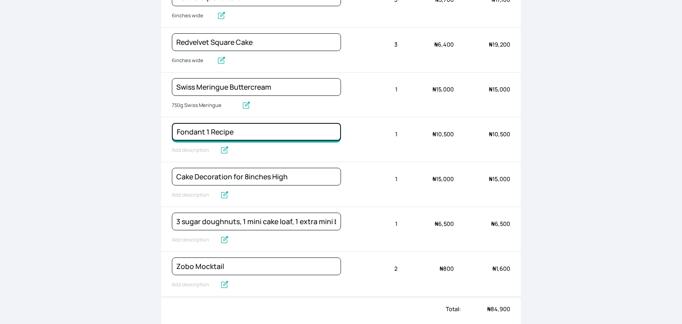
drag, startPoint x: 236, startPoint y: 131, endPoint x: 204, endPoint y: 129, distance: 32.1
click at [204, 129] on input "Fondant 1 Recipe" at bounding box center [256, 132] width 169 height 18
type input "Fondant"
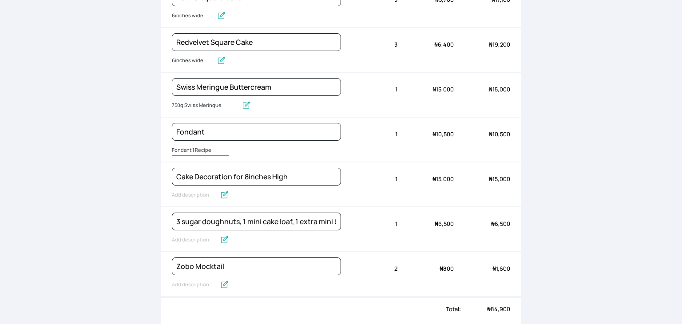
click at [194, 146] on input "Fondant 1 Recipe" at bounding box center [200, 151] width 57 height 12
click at [194, 145] on input "Fondant 1 Recipe" at bounding box center [200, 151] width 57 height 12
type input "2kg fondant"
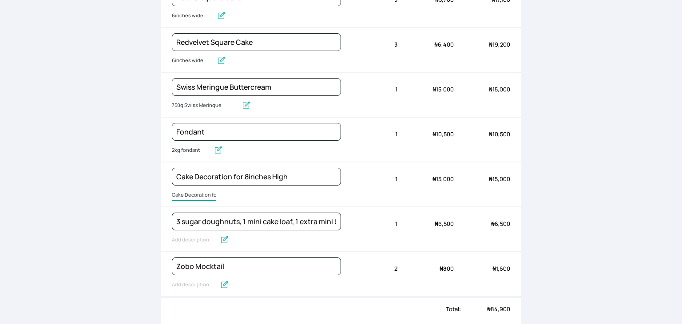
click at [198, 192] on input "Cake Decoration for 8inches High" at bounding box center [194, 196] width 44 height 12
click at [203, 190] on input "Cake Decoration for 8inches High" at bounding box center [225, 196] width 107 height 12
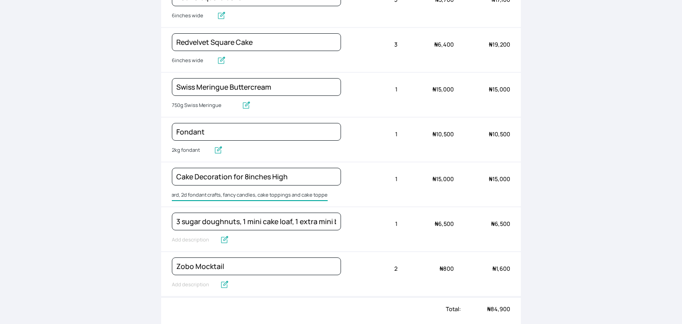
type input "Cake box, cake board, 2d fondant crafts, fancy candles, cake toppings and cake …"
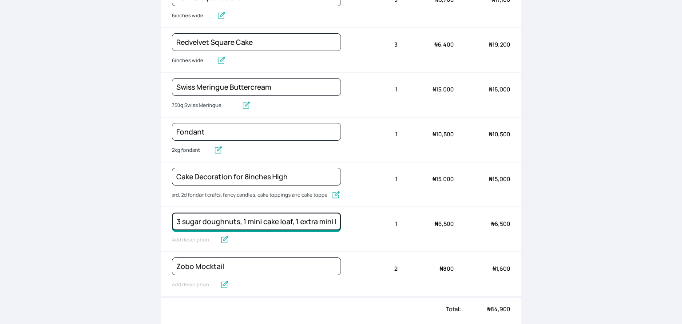
scroll to position [0, 0]
click at [204, 214] on input "3 sugar doughnuts, 1 mini cake loaf, 1 extra mini banana bread, and 2 zobo mock…" at bounding box center [256, 222] width 169 height 18
type input "Sweet Set"
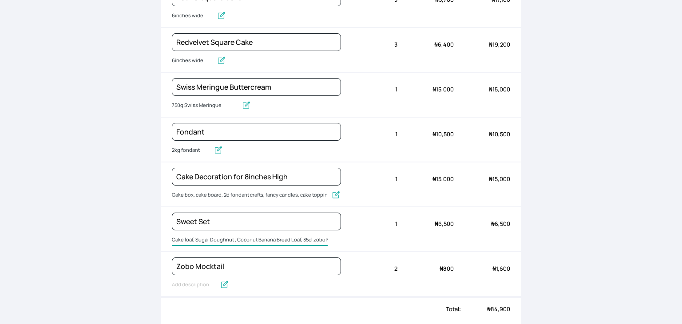
click at [191, 237] on input "Cake loaf, Sugar Doughnut , Coconut Banana Bread Loaf, 35cl zobo Mocktail" at bounding box center [250, 240] width 156 height 12
click at [223, 236] on input "Cake loaf, Sugar Doughnut , Coconut Banana Bread Loaf, 35cl zobo Mocktail" at bounding box center [250, 240] width 156 height 12
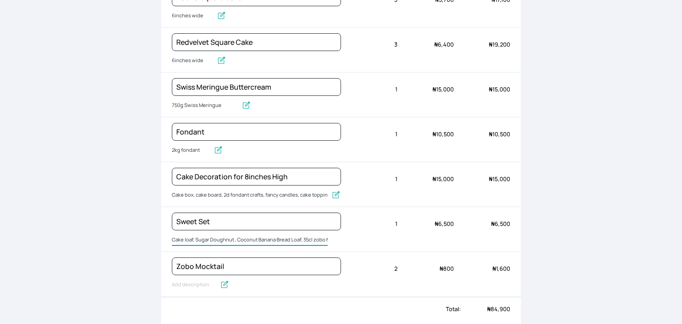
drag, startPoint x: 298, startPoint y: 237, endPoint x: 292, endPoint y: 237, distance: 6.7
click at [292, 237] on input "Cake loaf, Sugar Doughnut , Coconut Banana Bread Loaf, 35cl zobo Mocktail" at bounding box center [250, 240] width 156 height 12
drag, startPoint x: 300, startPoint y: 237, endPoint x: 233, endPoint y: 235, distance: 67.5
click at [233, 235] on input "Cake loaf, Sugar Doughnut , Coconut Banana Bread Loaf, 35cl zobo Mocktail" at bounding box center [250, 240] width 156 height 12
drag, startPoint x: 193, startPoint y: 237, endPoint x: 159, endPoint y: 240, distance: 34.3
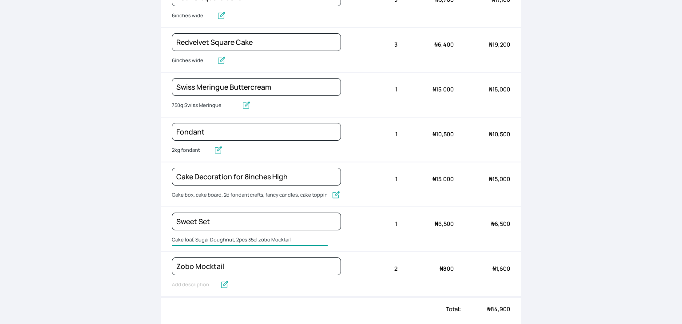
click at [159, 240] on div "Back to order Invoice Send via Email Send via WhatsApp Export as PDF Preview Se…" at bounding box center [341, 162] width 682 height 324
click at [210, 237] on input "8 Sugar Doughnut, 2pcs 35cl zobo Mocktail" at bounding box center [239, 240] width 134 height 12
type input "8 Sugar Doughnuts, 2pcs 35cl zobo Mocktail"
type input "35cl zobo Mocktail"
click at [192, 279] on input "35cl zobo Mocktail" at bounding box center [203, 285] width 63 height 12
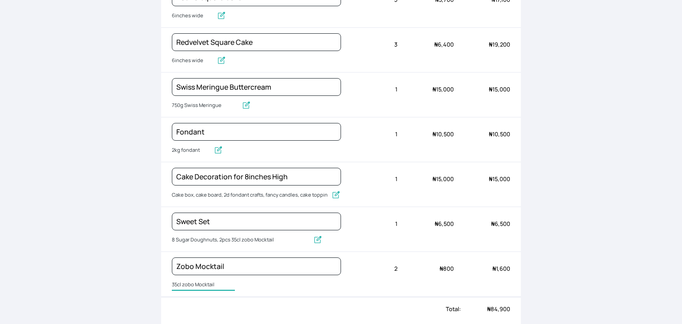
click at [192, 279] on input "35cl zobo Mocktail" at bounding box center [203, 285] width 63 height 12
click at [218, 281] on input "35cl zobo Mocktail" at bounding box center [203, 285] width 63 height 12
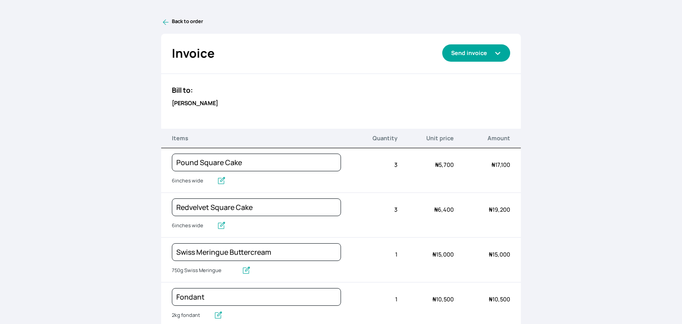
click at [484, 53] on button "Send invoice" at bounding box center [476, 52] width 68 height 17
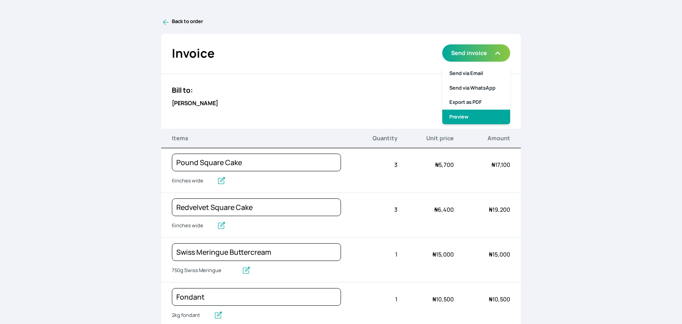
click at [458, 115] on link "Preview" at bounding box center [476, 117] width 68 height 15
click at [166, 20] on icon at bounding box center [165, 22] width 9 height 9
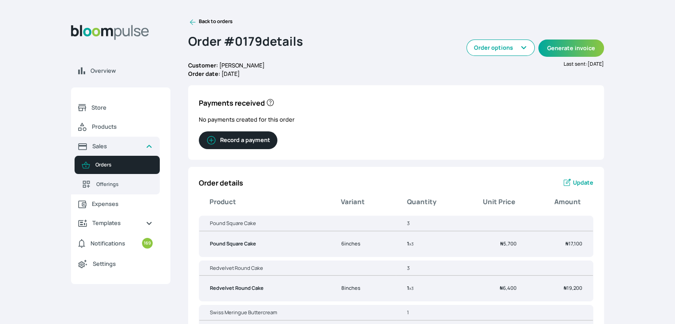
click at [190, 24] on icon at bounding box center [192, 22] width 9 height 9
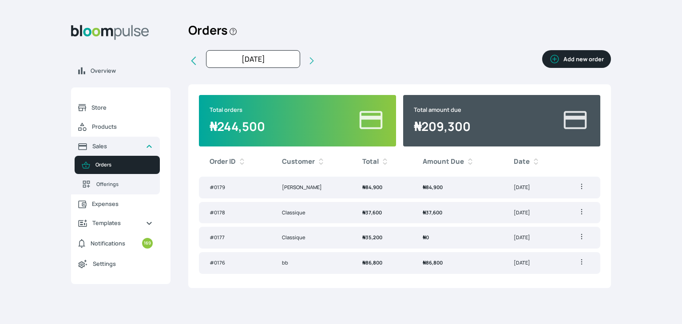
click at [580, 61] on button "Add new order" at bounding box center [576, 59] width 69 height 18
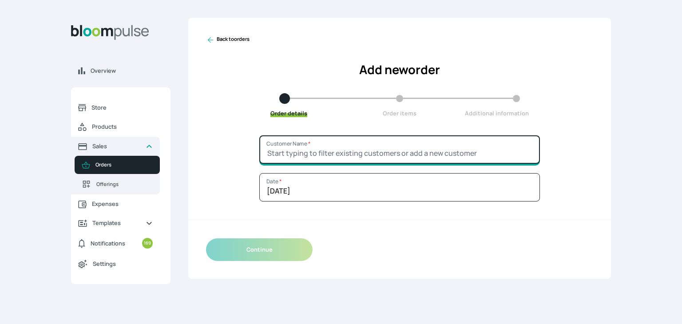
click at [427, 150] on input "Customer Name *" at bounding box center [399, 149] width 281 height 28
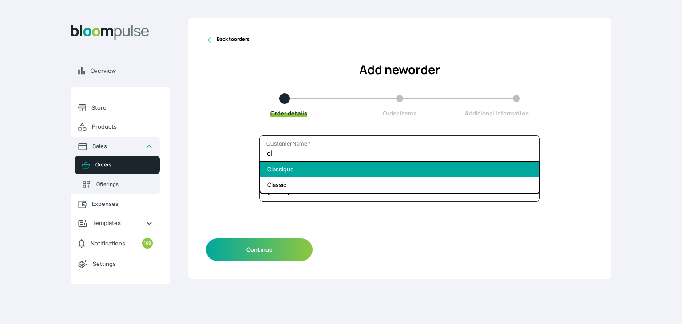
click at [379, 167] on li "Classique" at bounding box center [399, 170] width 279 height 16
type input "Classique"
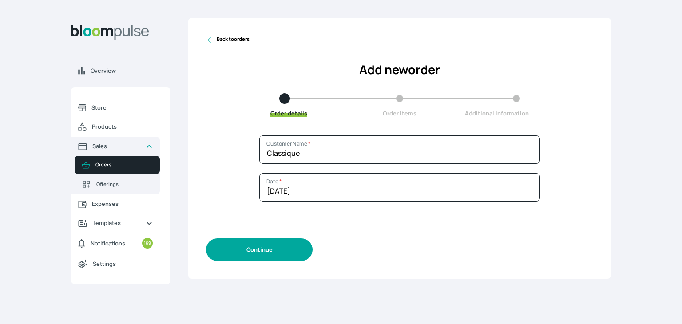
click at [292, 242] on button "Continue" at bounding box center [259, 249] width 107 height 23
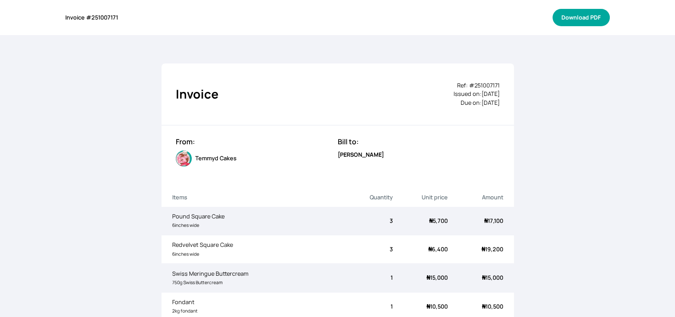
click at [597, 17] on button "Download PDF" at bounding box center [581, 17] width 57 height 17
click at [605, 20] on button "Download PDF" at bounding box center [581, 17] width 57 height 17
